Goal: Task Accomplishment & Management: Complete application form

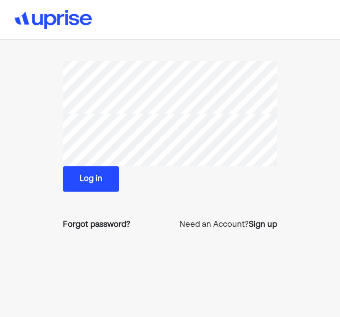
click at [100, 184] on button "Log in" at bounding box center [91, 178] width 56 height 25
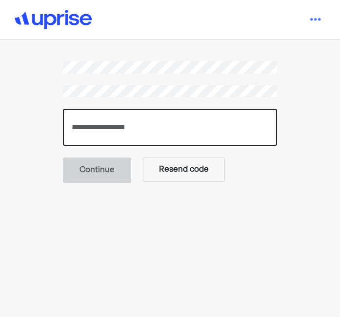
click at [124, 131] on input "number" at bounding box center [170, 127] width 214 height 37
click at [103, 129] on input "number" at bounding box center [170, 127] width 214 height 37
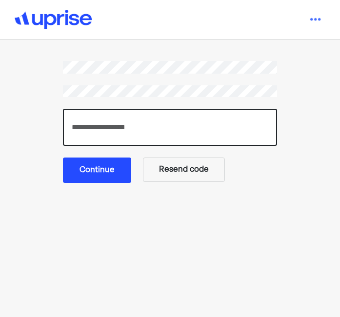
type input "******"
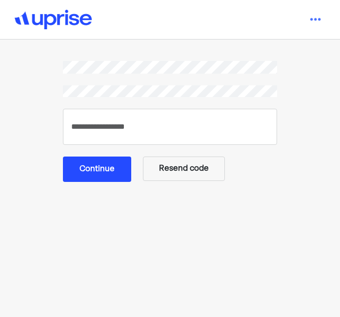
click at [96, 168] on button "Continue" at bounding box center [97, 168] width 68 height 25
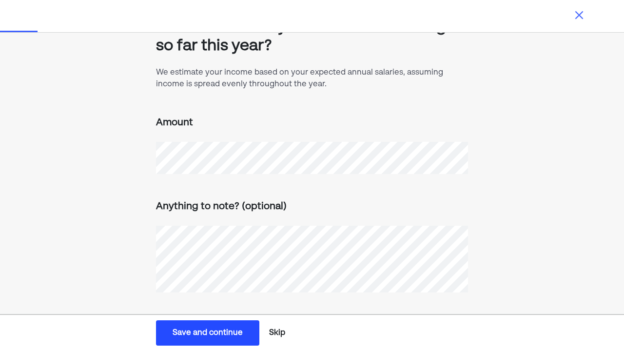
scroll to position [43, 0]
click at [288, 316] on button "Skip" at bounding box center [277, 333] width 24 height 24
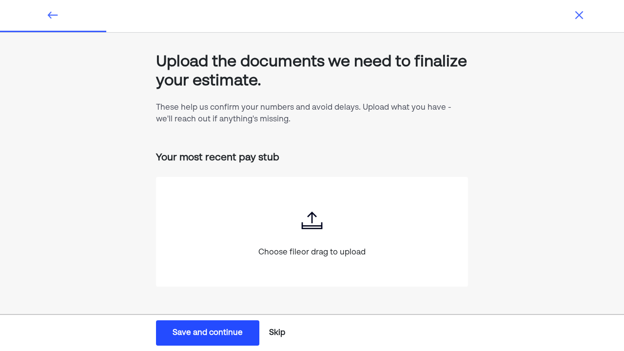
scroll to position [7, 0]
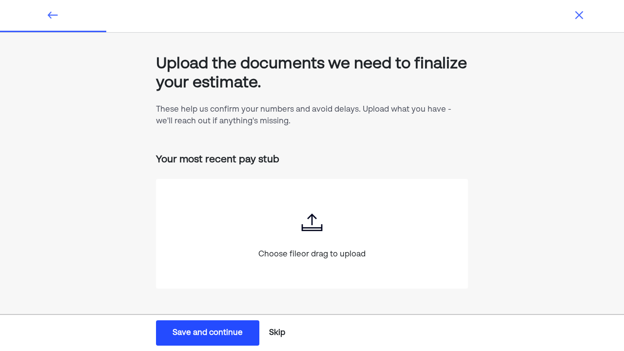
click at [288, 316] on button "Skip" at bounding box center [277, 333] width 24 height 24
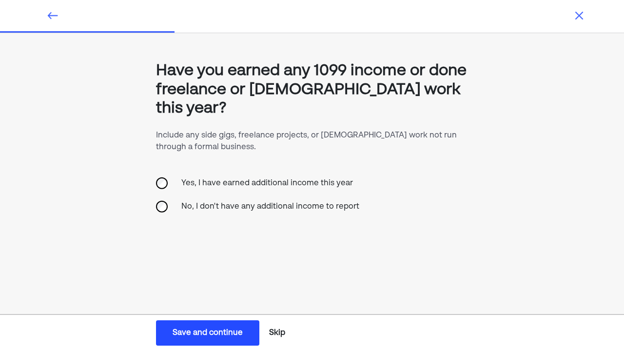
click at [247, 188] on div "Yes, I have earned additional income this year" at bounding box center [266, 183] width 183 height 23
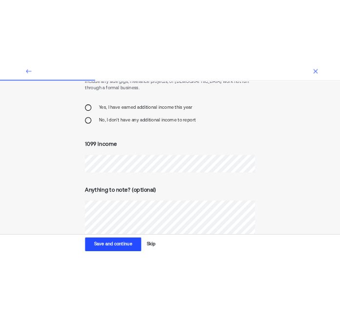
scroll to position [86, 0]
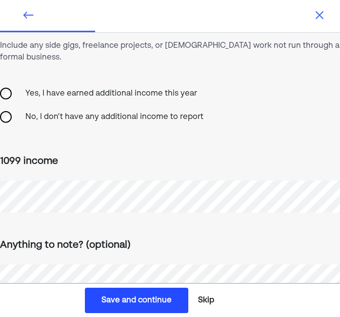
click at [128, 236] on div "Anything to note? (optional)" at bounding box center [170, 244] width 340 height 17
click at [258, 212] on div "Anything to note? (optional)" at bounding box center [170, 271] width 340 height 118
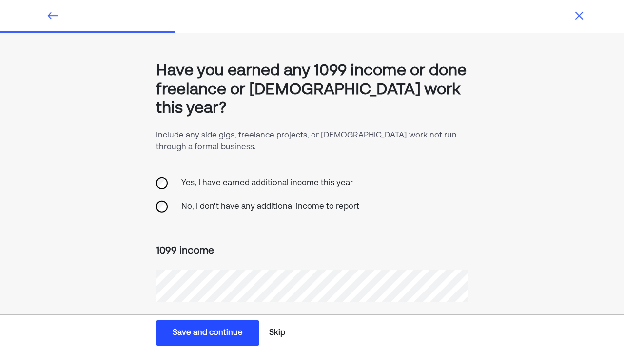
scroll to position [0, 0]
click at [247, 316] on button "Save and continue Save Save and continue" at bounding box center [207, 332] width 103 height 25
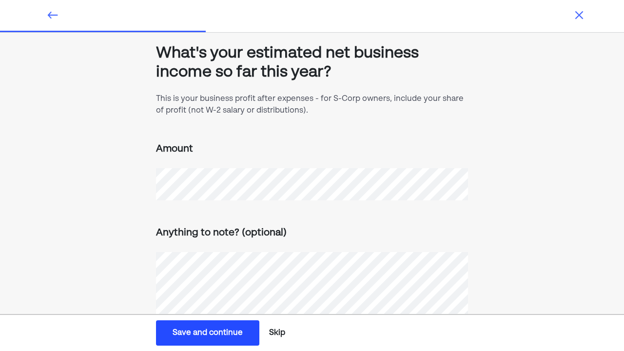
scroll to position [18, 0]
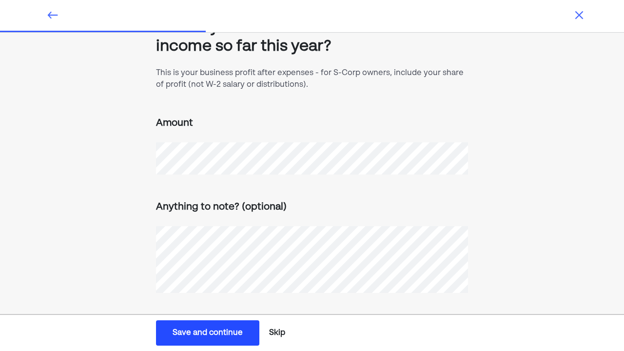
click at [287, 316] on button "Skip" at bounding box center [277, 333] width 24 height 24
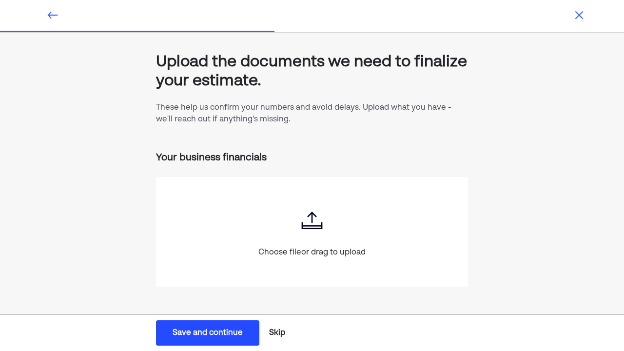
scroll to position [7, 0]
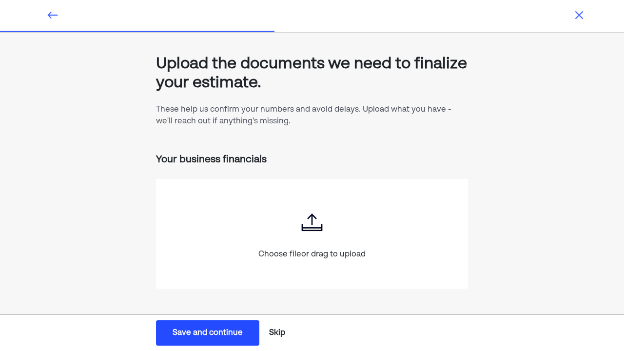
click at [283, 316] on button "Skip" at bounding box center [277, 333] width 24 height 24
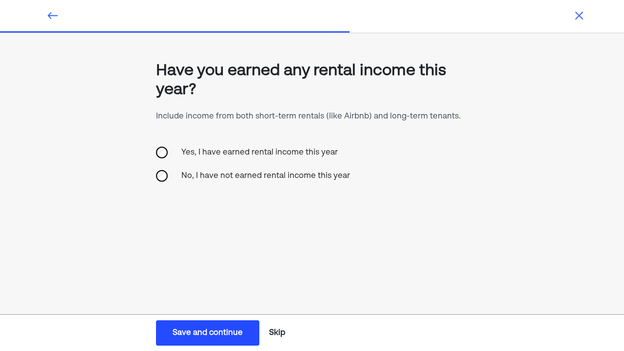
scroll to position [0, 0]
click at [254, 175] on div "No, I have not earned rental income this year" at bounding box center [265, 175] width 180 height 23
click at [285, 316] on button "Skip" at bounding box center [277, 333] width 24 height 24
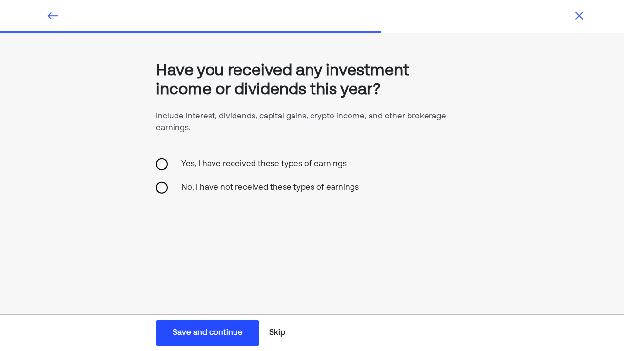
click at [222, 187] on div "No, I have not received these types of earnings" at bounding box center [269, 187] width 189 height 23
click at [255, 316] on button "Save and continue Save Save and continue" at bounding box center [207, 332] width 103 height 25
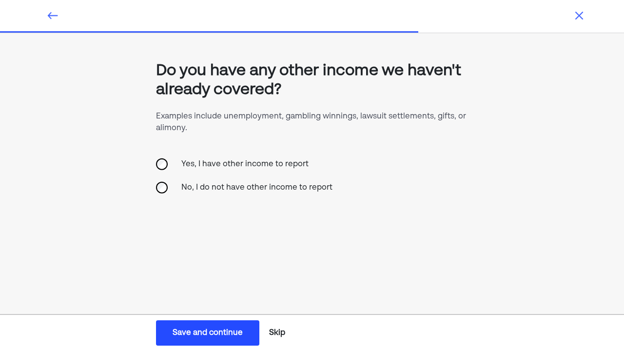
click at [250, 193] on div "No, I do not have other income to report" at bounding box center [256, 187] width 163 height 23
click at [287, 316] on button "Skip" at bounding box center [277, 333] width 24 height 24
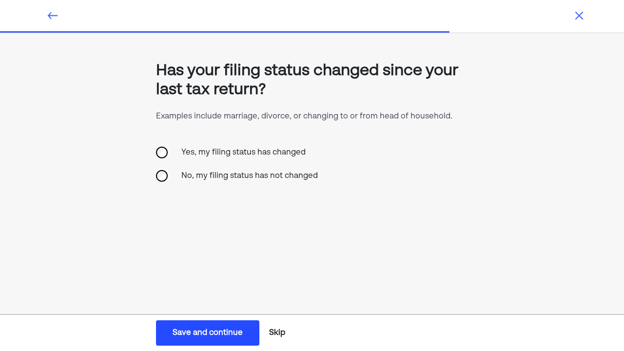
click at [274, 176] on div "No, my filing status has not changed" at bounding box center [249, 175] width 148 height 23
click at [251, 316] on button "Save and continue Save Save and continue" at bounding box center [207, 332] width 103 height 25
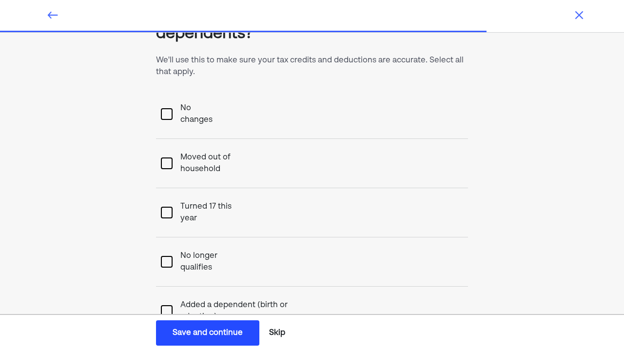
scroll to position [58, 0]
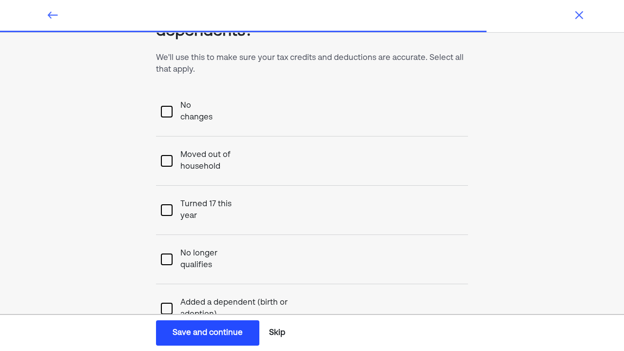
click at [211, 104] on changes "No changes" at bounding box center [198, 111] width 52 height 39
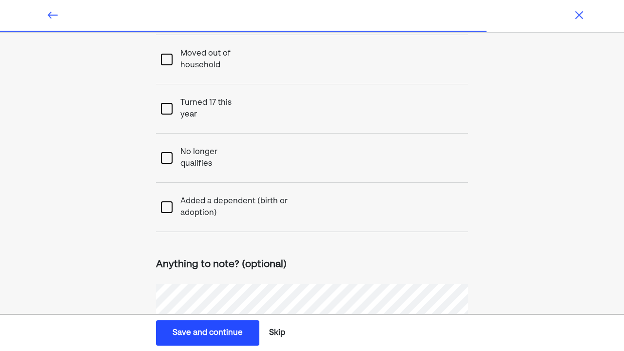
scroll to position [159, 0]
click at [255, 316] on button "Save and continue Save Save and continue" at bounding box center [207, 332] width 103 height 25
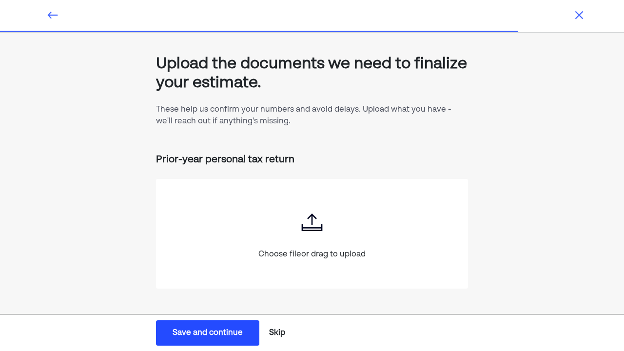
click at [284, 316] on button "Skip" at bounding box center [277, 333] width 24 height 24
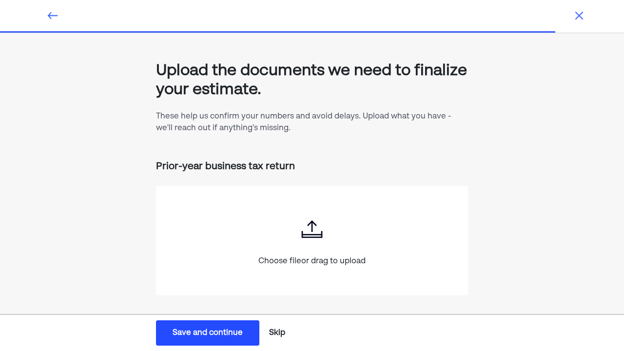
click at [284, 316] on button "Skip" at bounding box center [277, 333] width 24 height 24
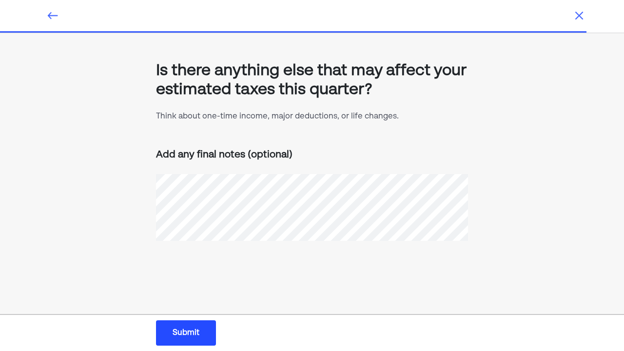
click at [215, 316] on button "Submit Submit Submit" at bounding box center [186, 332] width 60 height 25
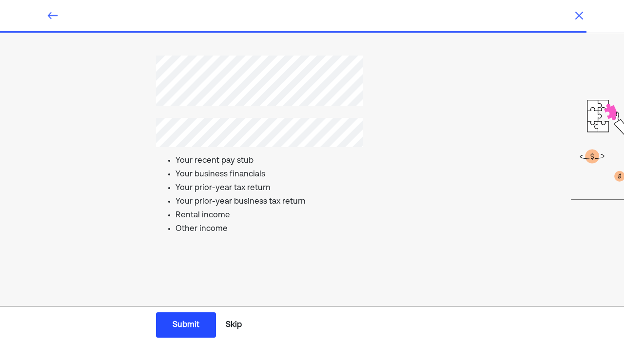
click at [215, 316] on button "Submit Submit Submit" at bounding box center [186, 324] width 60 height 25
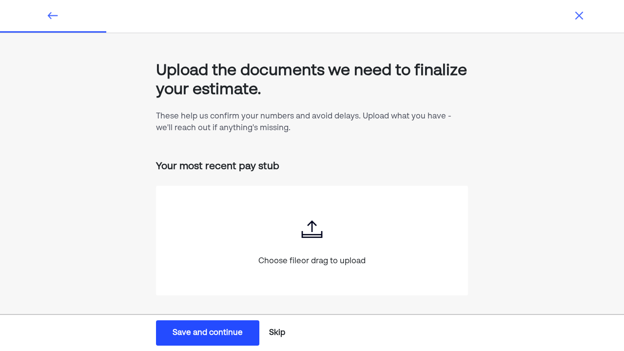
click at [285, 316] on button "Skip" at bounding box center [277, 333] width 24 height 24
click at [286, 316] on button "Skip" at bounding box center [277, 333] width 24 height 24
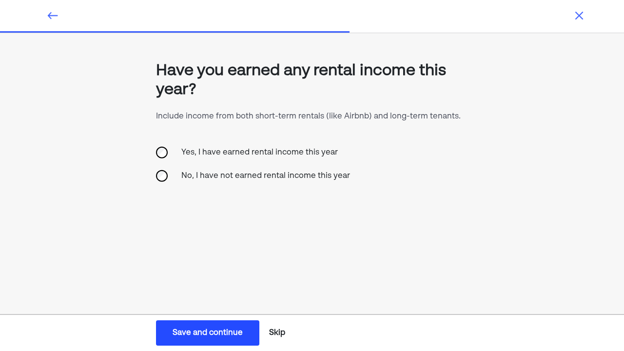
click at [235, 177] on div "No, I have not earned rental income this year" at bounding box center [265, 175] width 180 height 23
click at [237, 316] on div "Save and continue" at bounding box center [207, 333] width 70 height 12
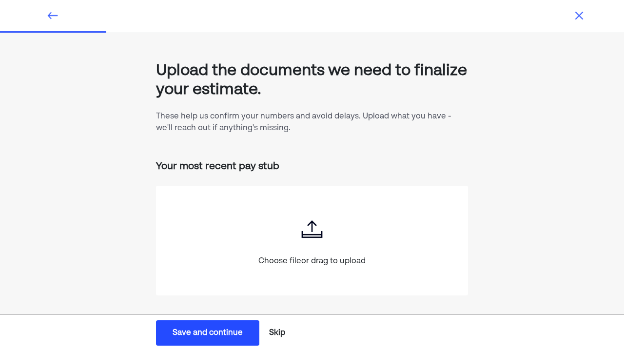
click at [287, 316] on button "Skip" at bounding box center [277, 333] width 24 height 24
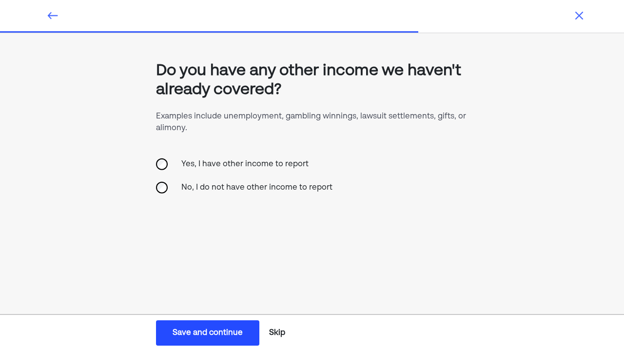
click at [280, 316] on button "Skip" at bounding box center [277, 333] width 24 height 24
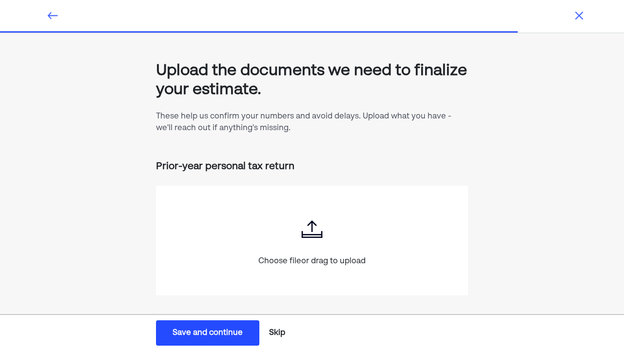
click at [280, 316] on button "Skip" at bounding box center [277, 333] width 24 height 24
click at [245, 316] on button "Skip" at bounding box center [234, 333] width 24 height 24
click at [210, 316] on button "Submit Submit Submit" at bounding box center [186, 332] width 60 height 25
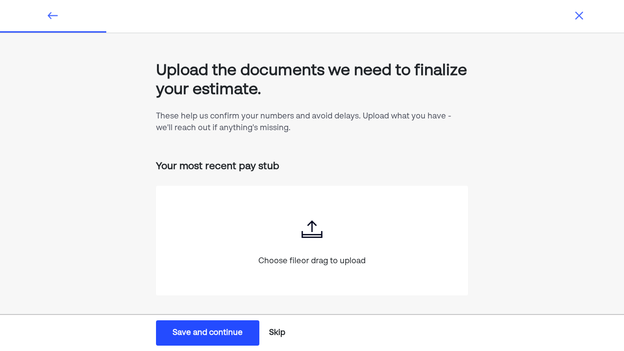
click at [283, 316] on button "Skip" at bounding box center [277, 333] width 24 height 24
click at [284, 316] on button "Skip" at bounding box center [277, 333] width 24 height 24
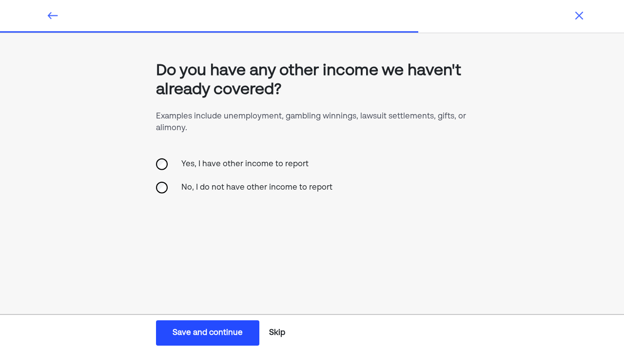
click at [284, 316] on button "Skip" at bounding box center [277, 333] width 24 height 24
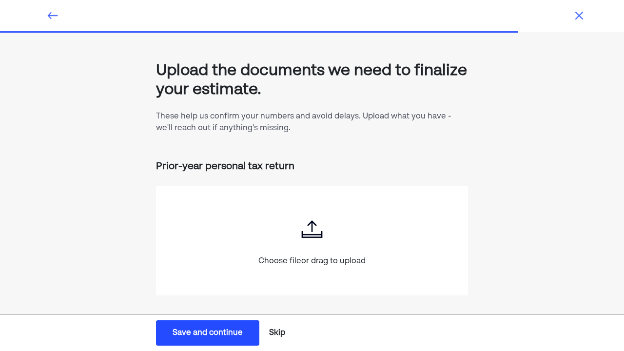
click at [284, 316] on button "Skip" at bounding box center [277, 333] width 24 height 24
click at [208, 316] on button "Submit Submit Submit" at bounding box center [186, 332] width 60 height 25
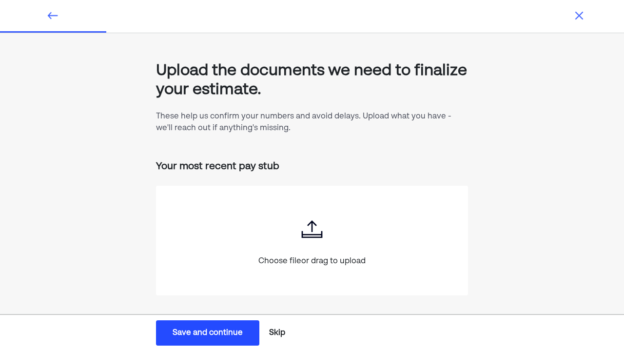
click at [339, 15] on img at bounding box center [579, 16] width 12 height 12
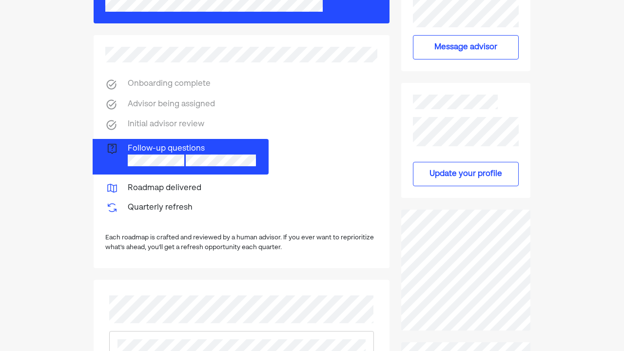
scroll to position [232, 0]
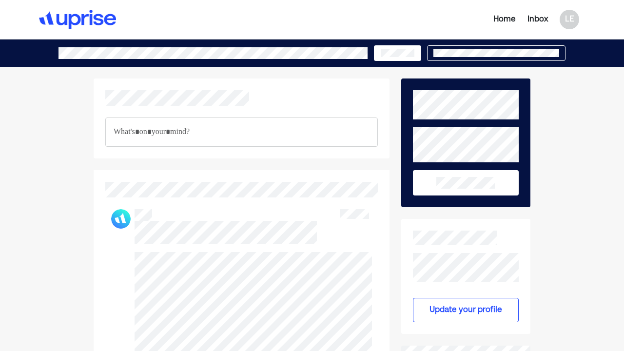
click at [339, 59] on button at bounding box center [397, 53] width 47 height 16
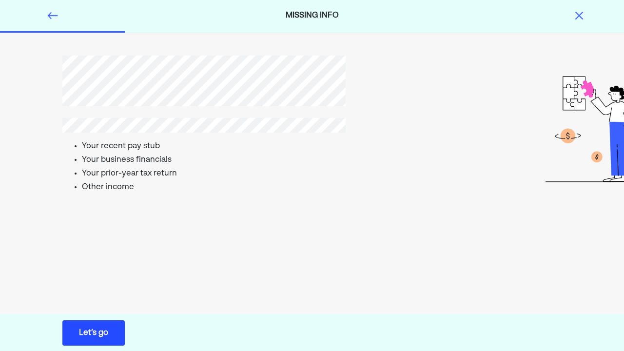
click at [339, 19] on img at bounding box center [579, 16] width 12 height 12
